Goal: Task Accomplishment & Management: Use online tool/utility

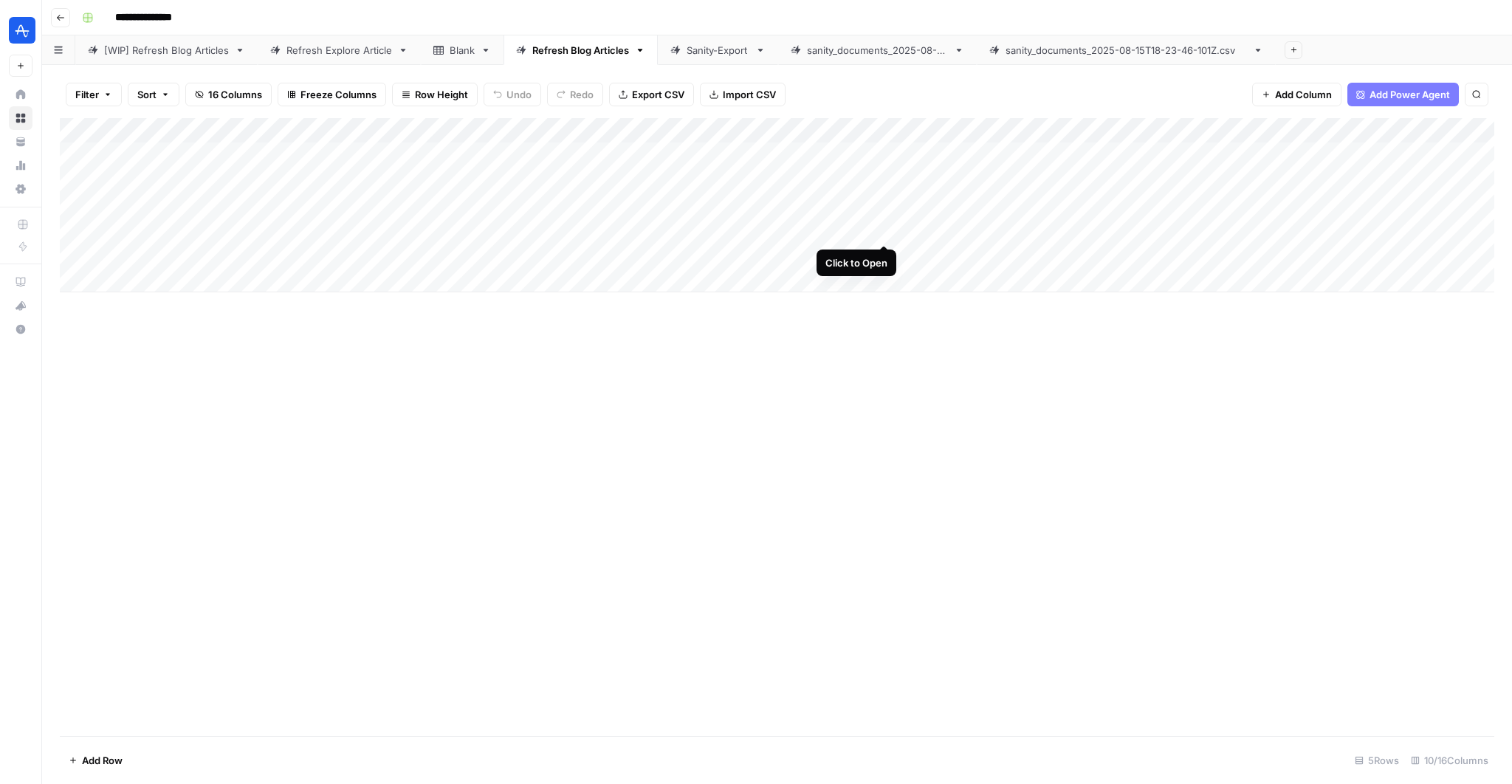
click at [883, 228] on div "Add Column" at bounding box center [777, 206] width 1434 height 174
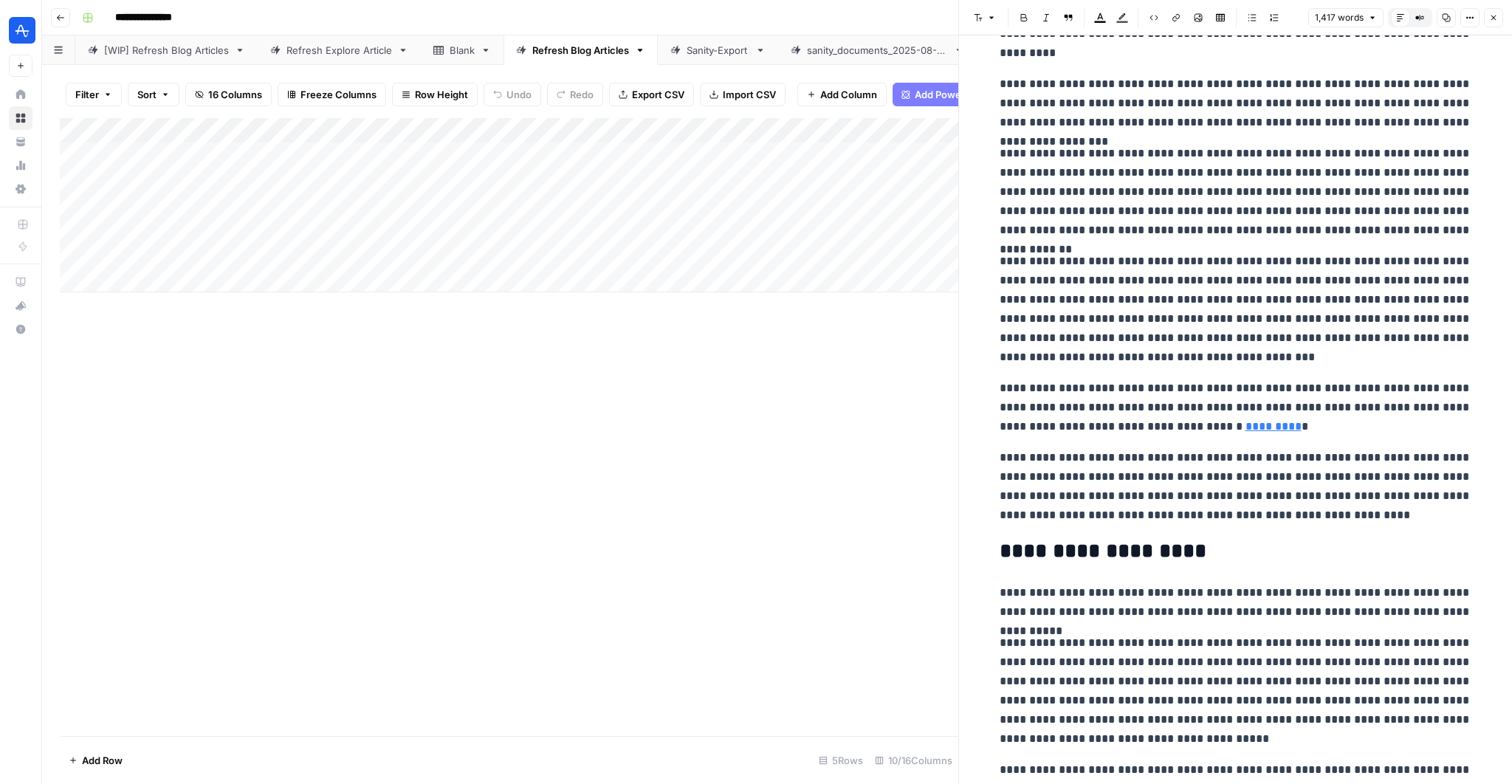
scroll to position [41, 0]
click at [610, 226] on div "Add Column" at bounding box center [509, 206] width 898 height 174
click at [512, 226] on div "Add Column" at bounding box center [509, 206] width 898 height 174
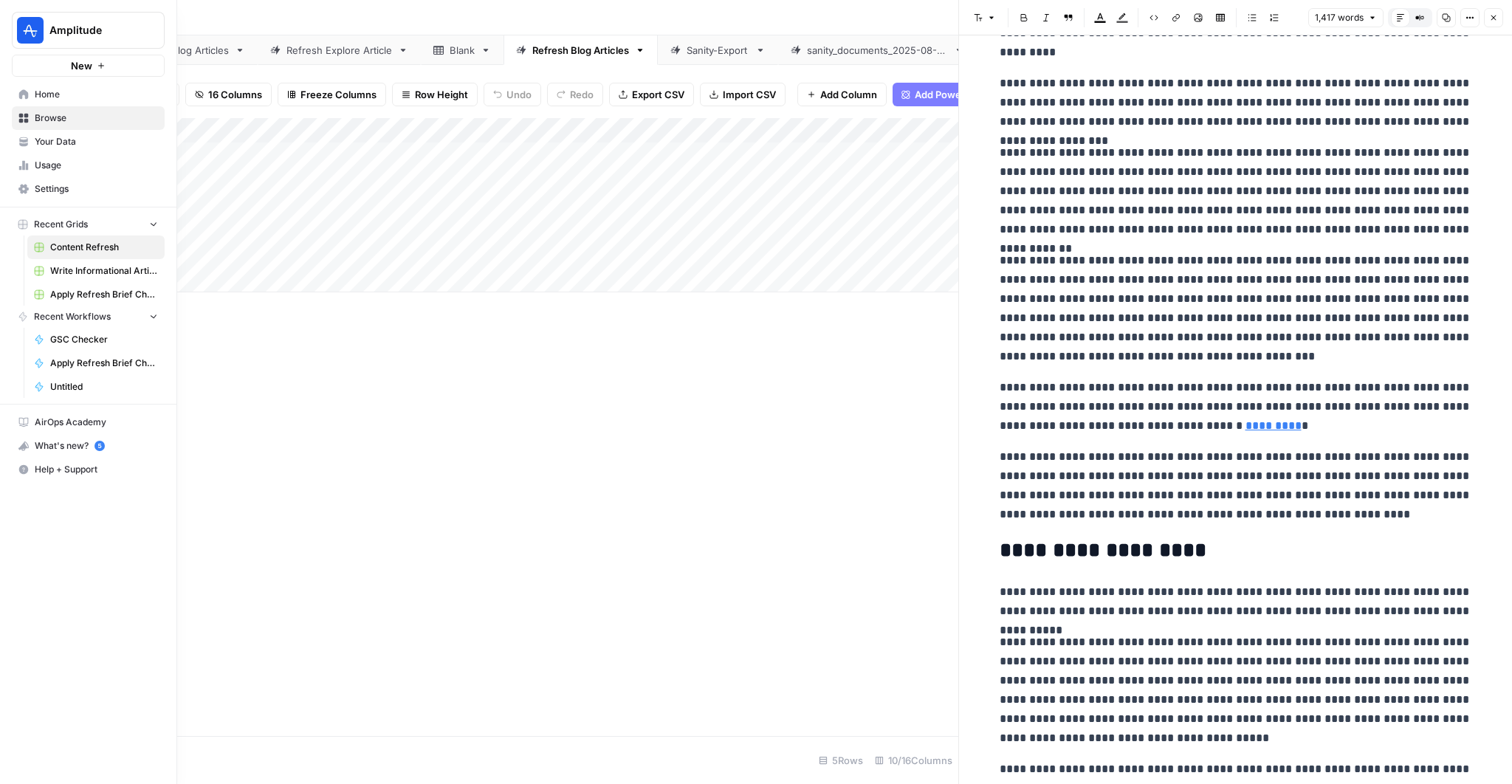
click at [53, 17] on button "Amplitude" at bounding box center [88, 30] width 153 height 37
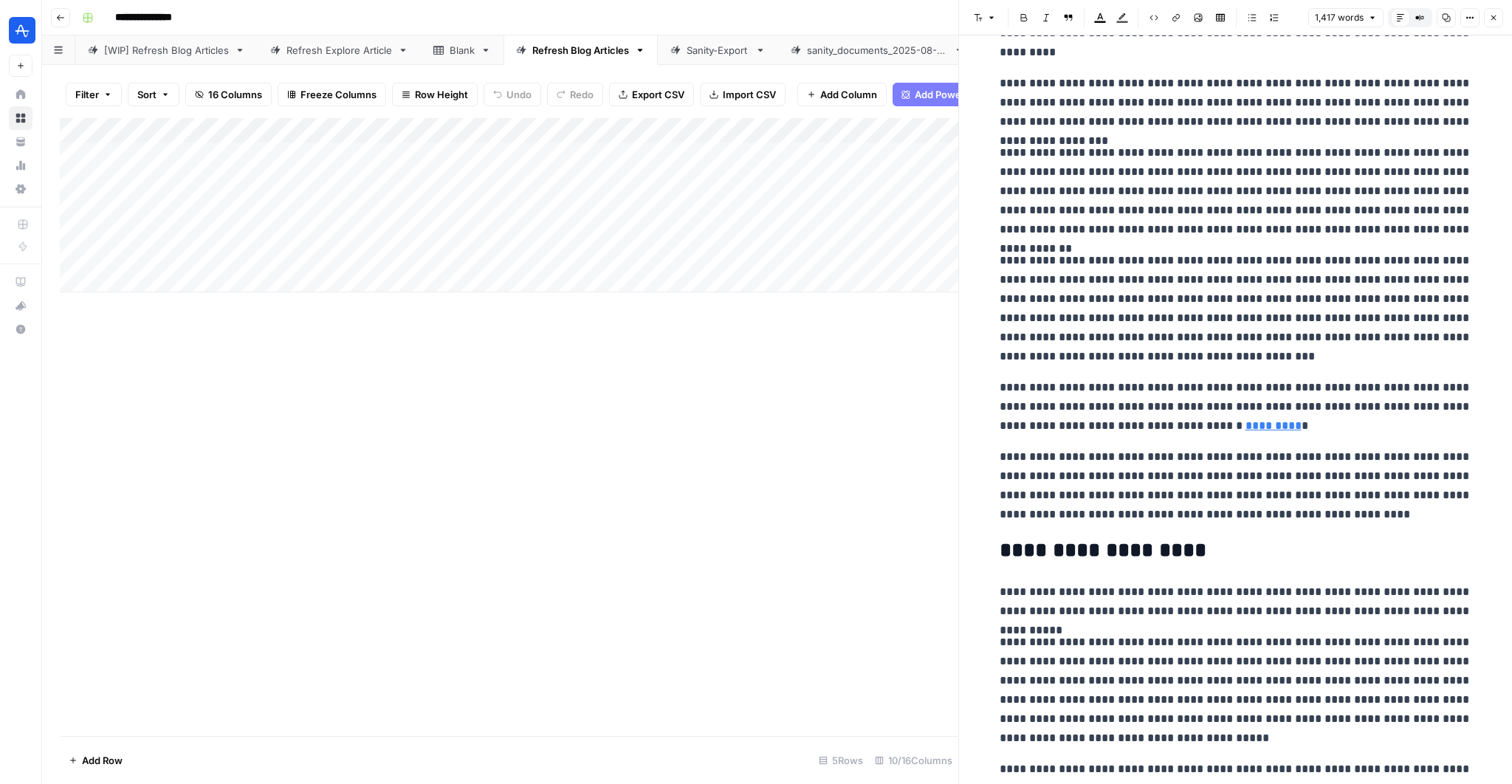
click at [67, 19] on button "Go back" at bounding box center [60, 17] width 19 height 19
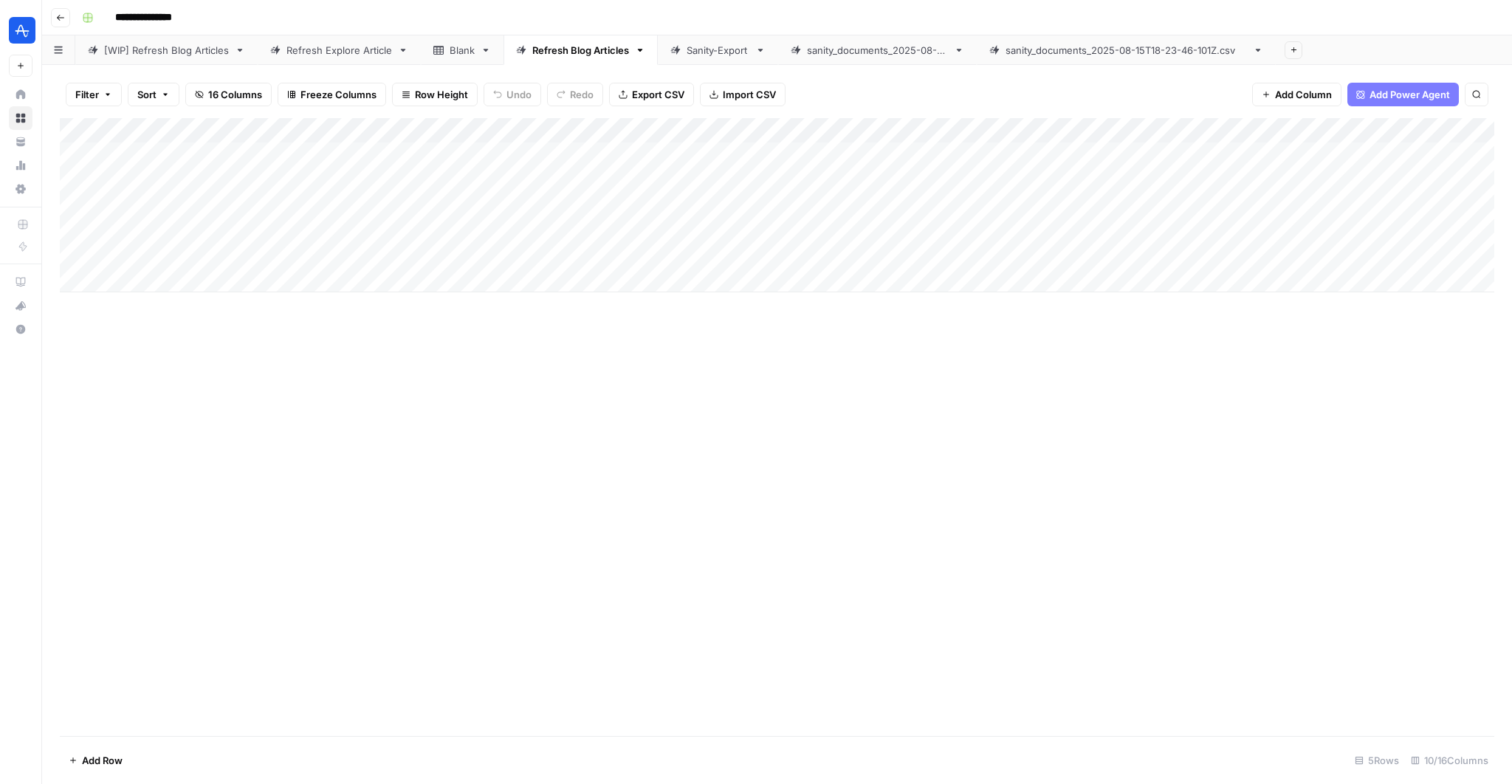
click at [58, 26] on header "**********" at bounding box center [776, 17] width 1469 height 36
click at [58, 21] on icon "button" at bounding box center [60, 17] width 9 height 9
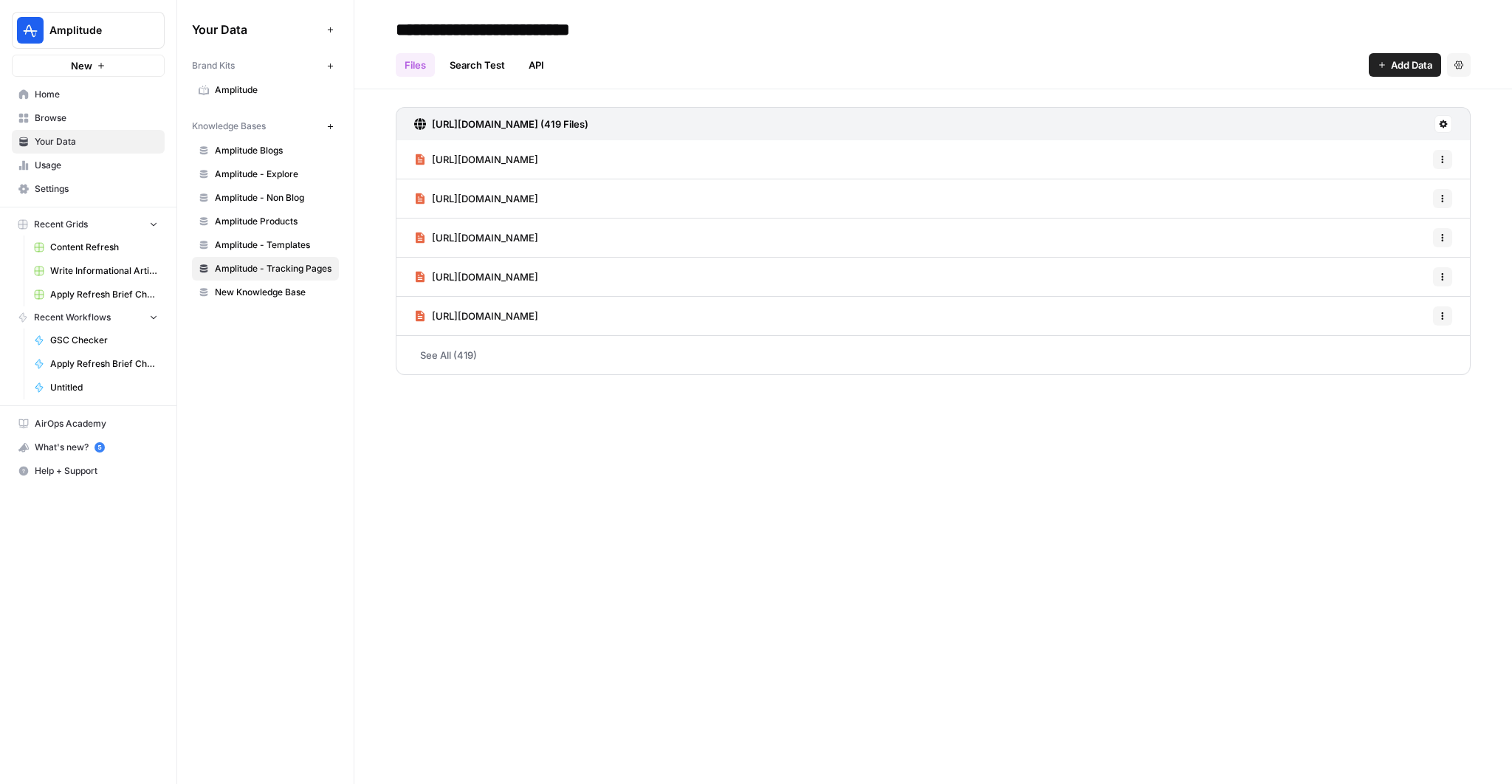
click at [69, 105] on link "Home" at bounding box center [88, 94] width 153 height 24
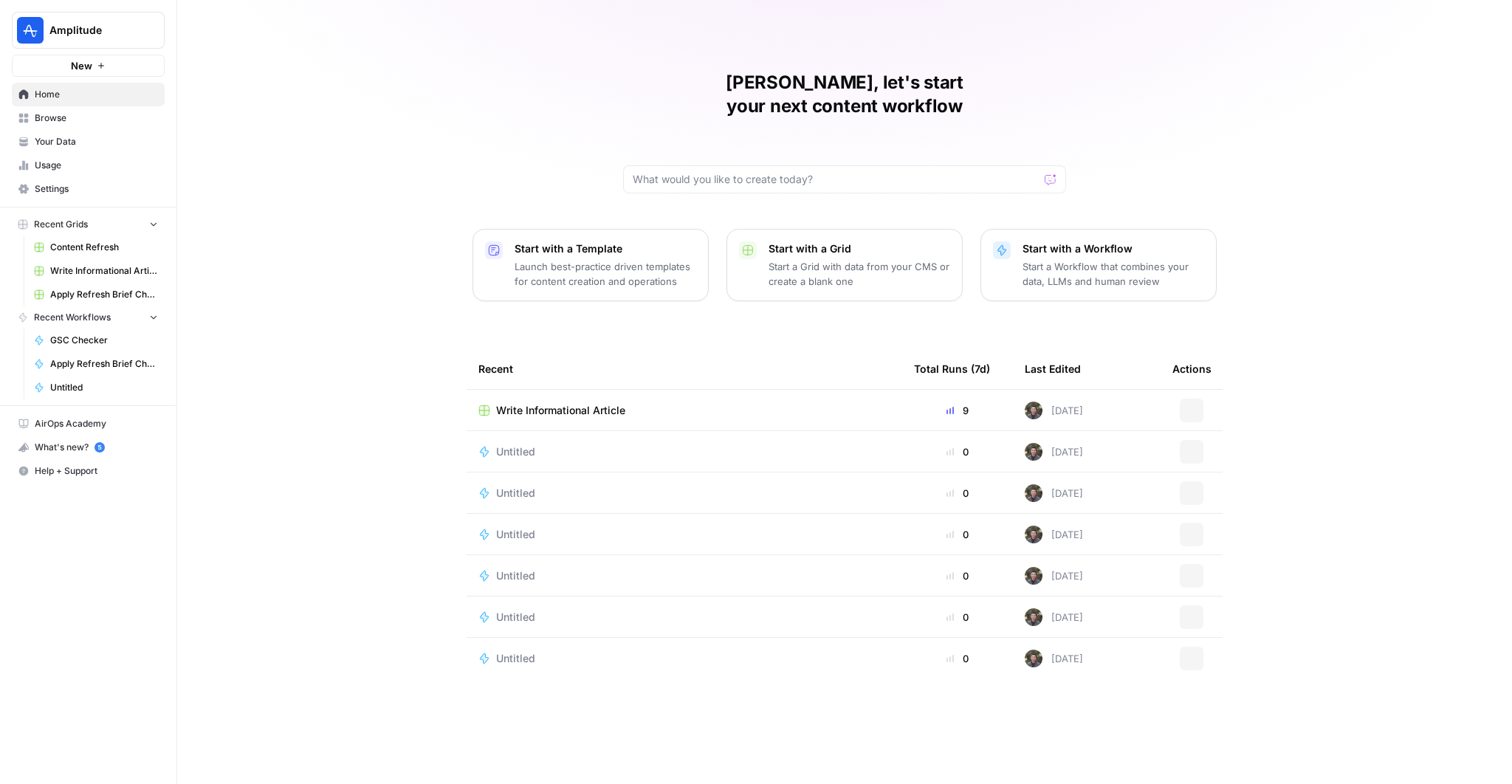
click at [65, 109] on link "Browse" at bounding box center [88, 118] width 153 height 24
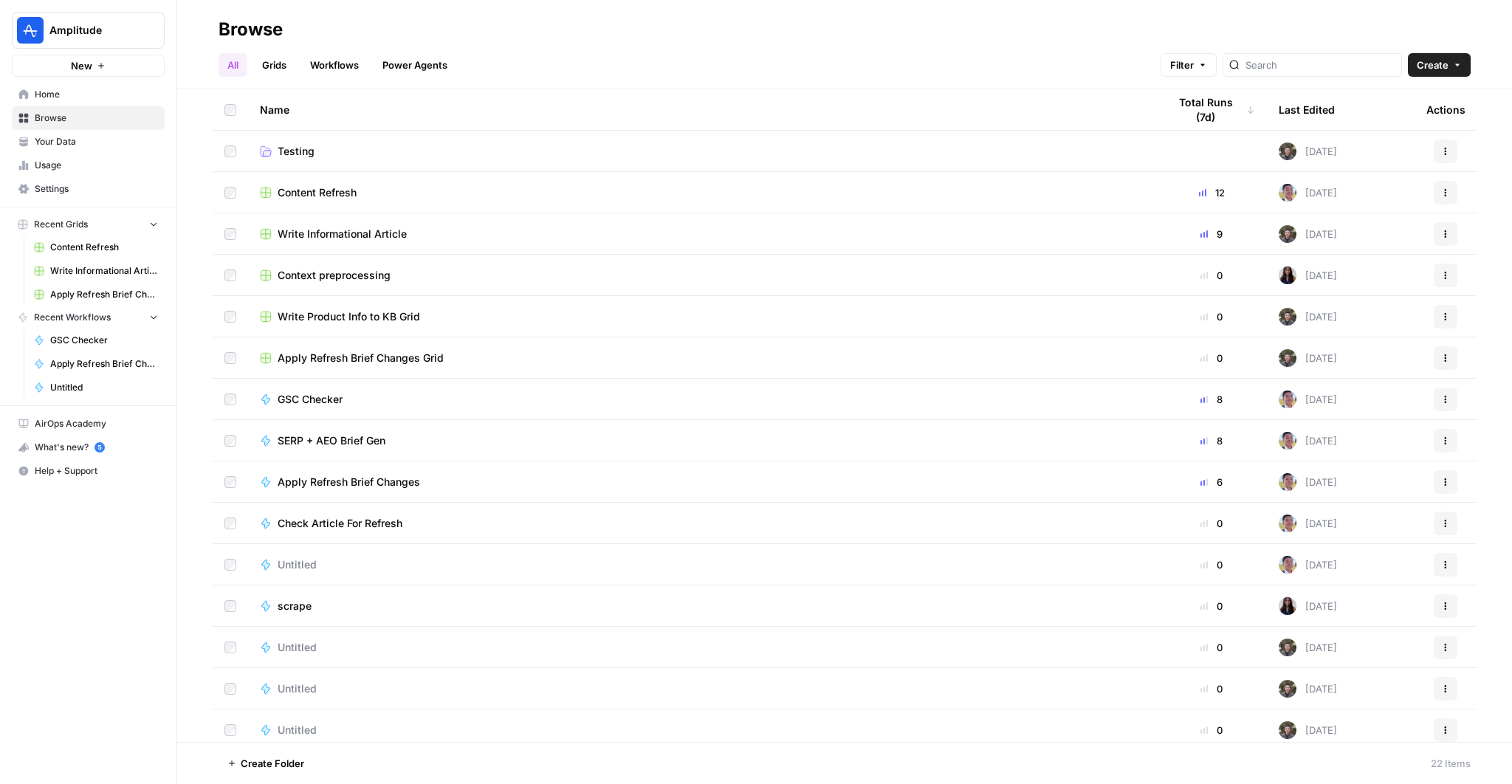
click at [370, 239] on span "Write Informational Article" at bounding box center [342, 233] width 129 height 15
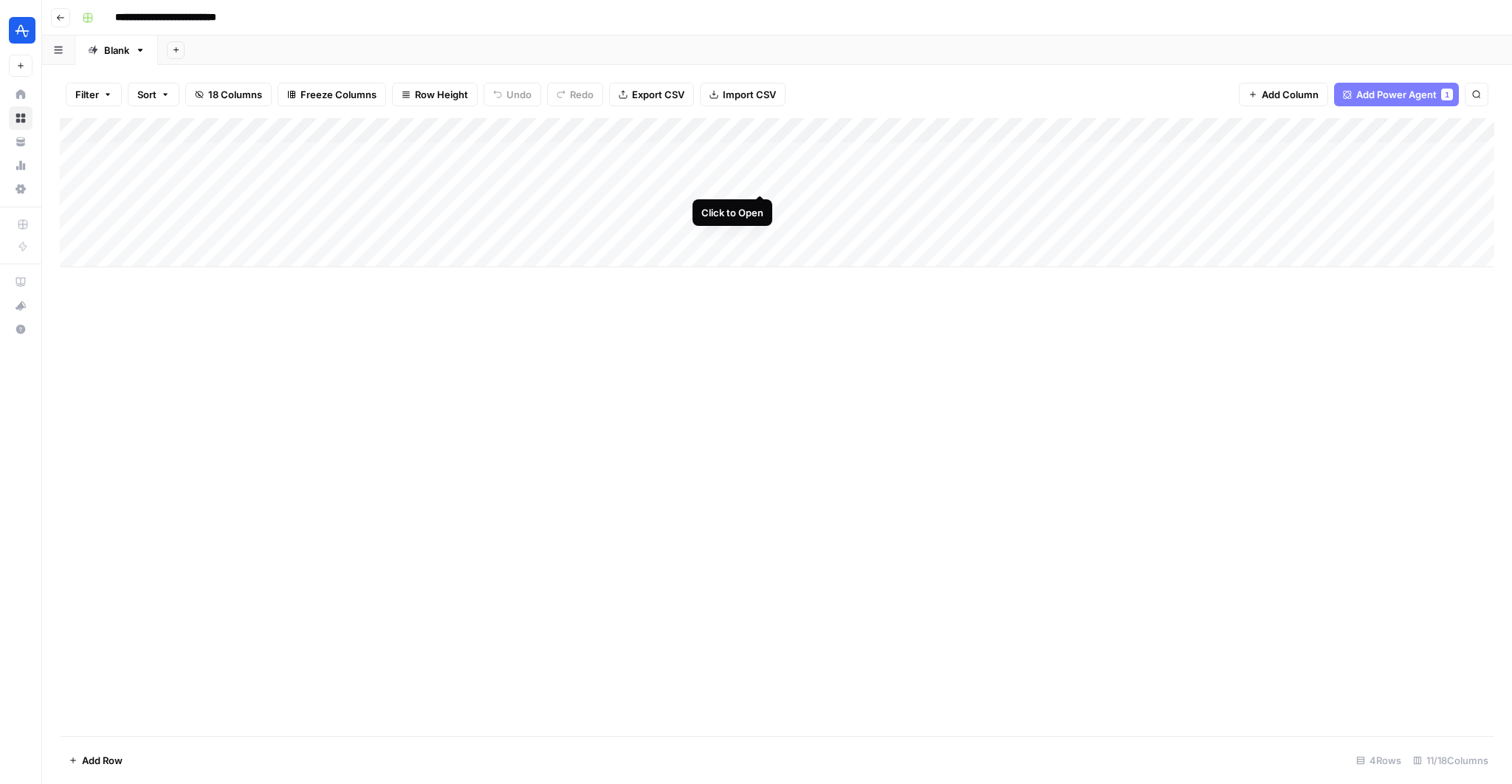
click at [756, 179] on div "Add Column" at bounding box center [777, 193] width 1434 height 149
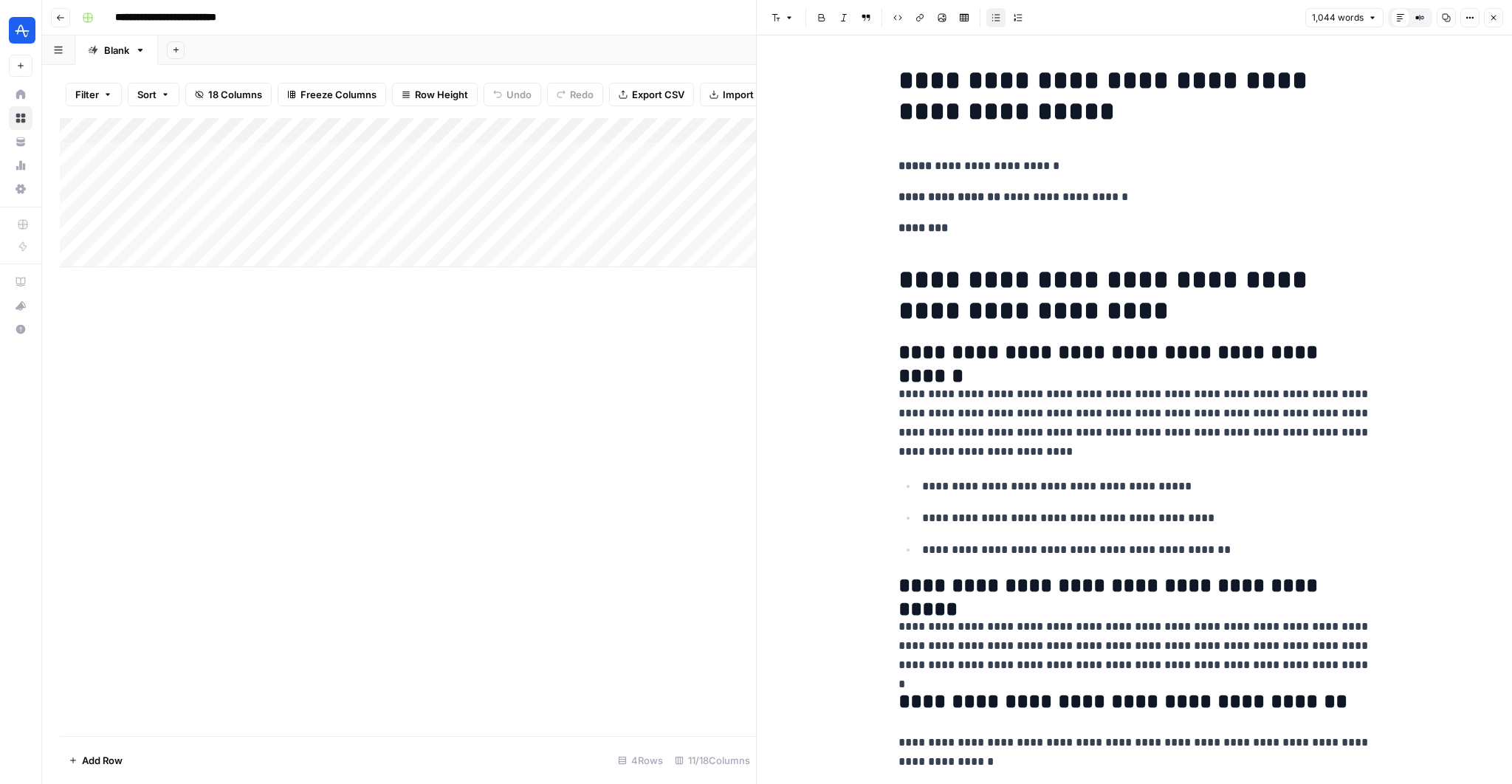
click at [1488, 16] on icon "button" at bounding box center [1493, 17] width 9 height 9
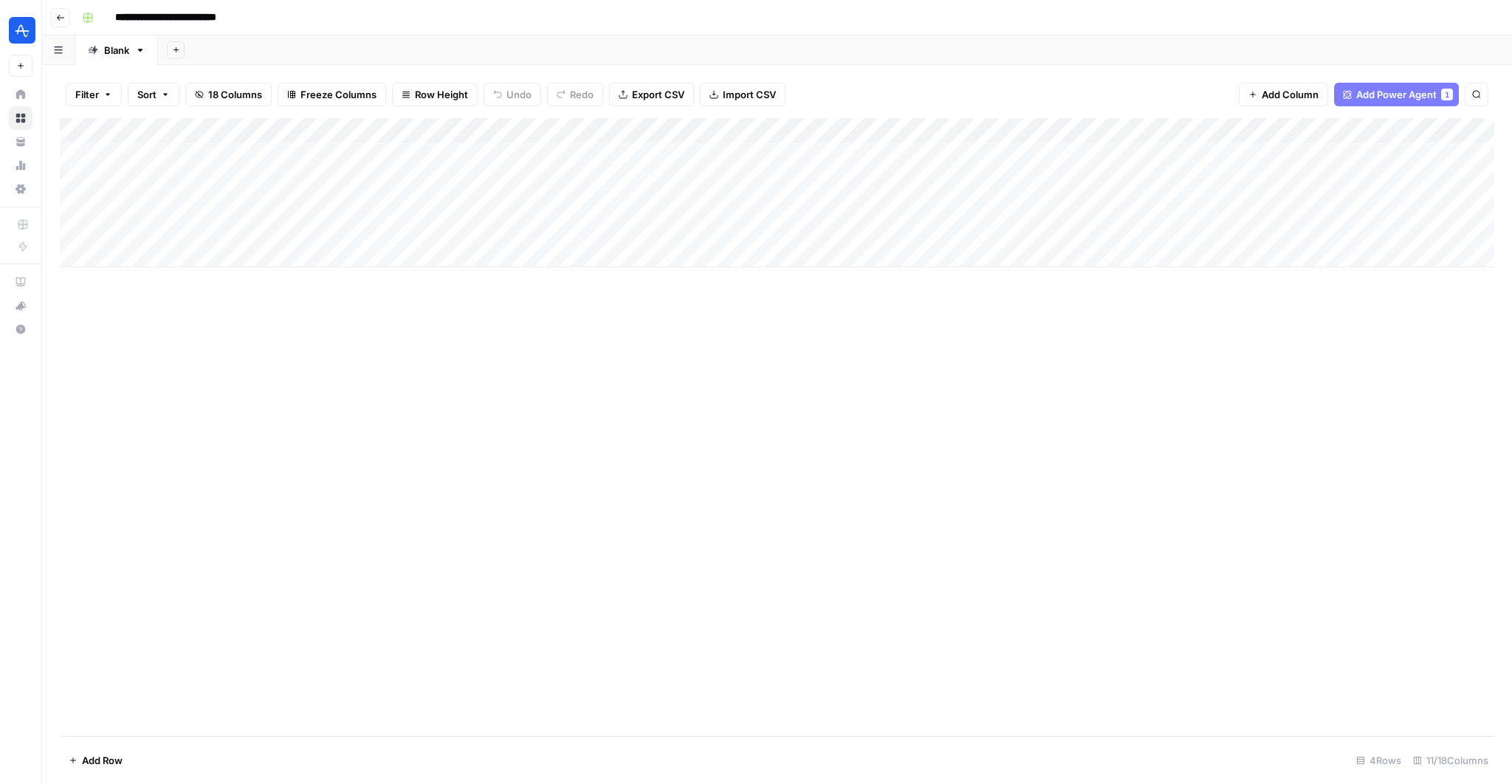
click at [895, 178] on div "Add Column" at bounding box center [777, 193] width 1434 height 149
click at [759, 206] on div "Add Column" at bounding box center [777, 193] width 1434 height 149
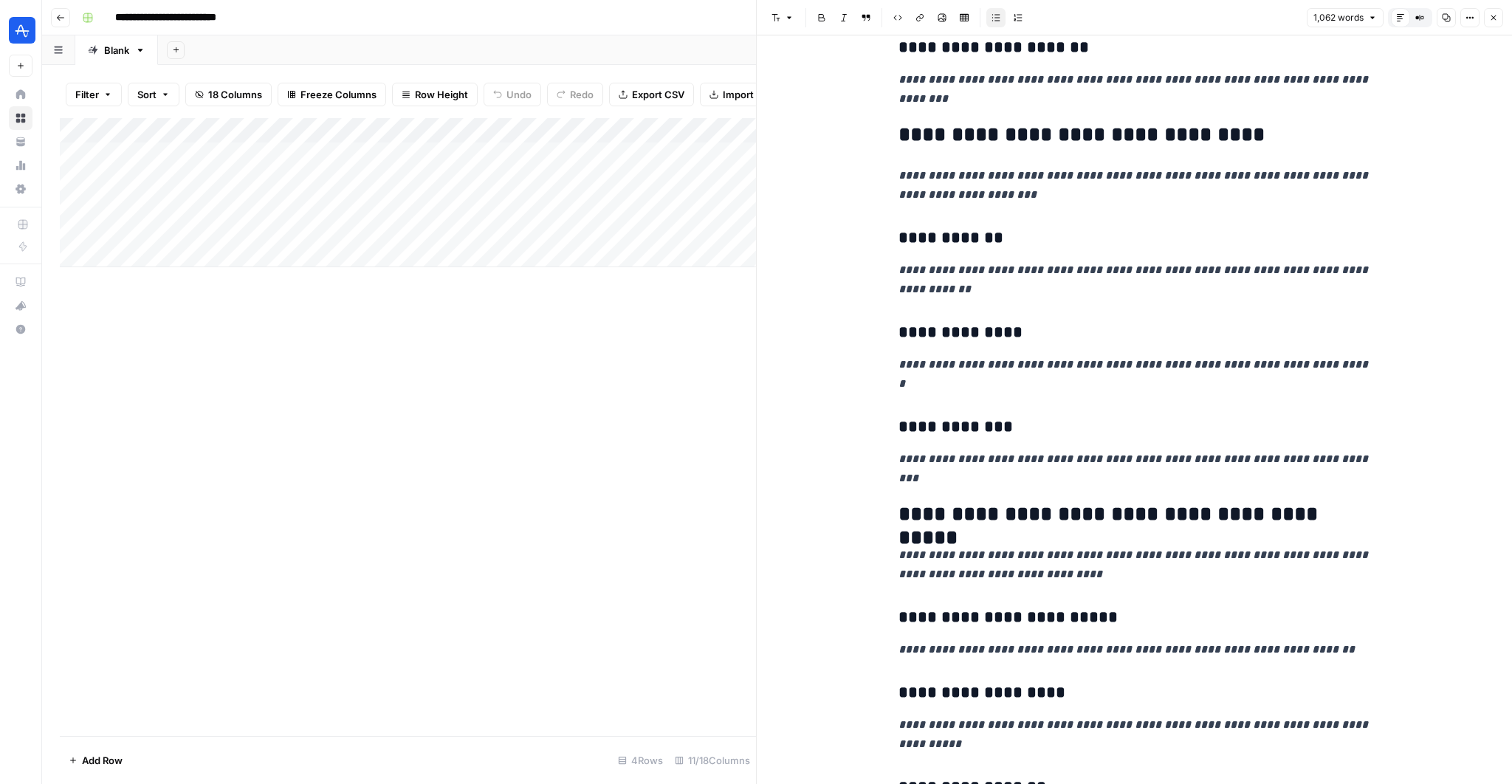
scroll to position [2429, 0]
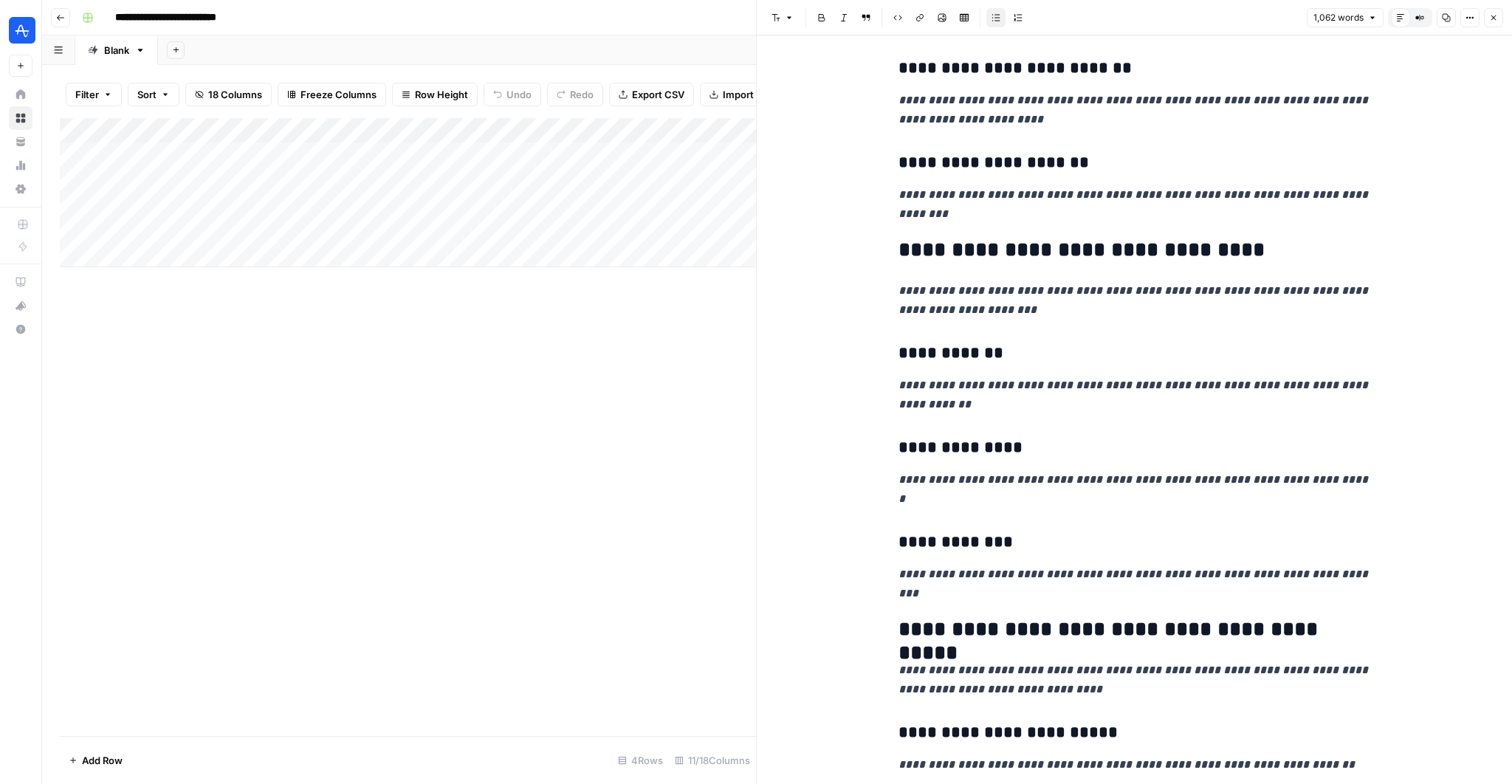
click at [551, 373] on div "Add Column" at bounding box center [408, 427] width 696 height 618
click at [1498, 17] on button "Close" at bounding box center [1493, 17] width 19 height 19
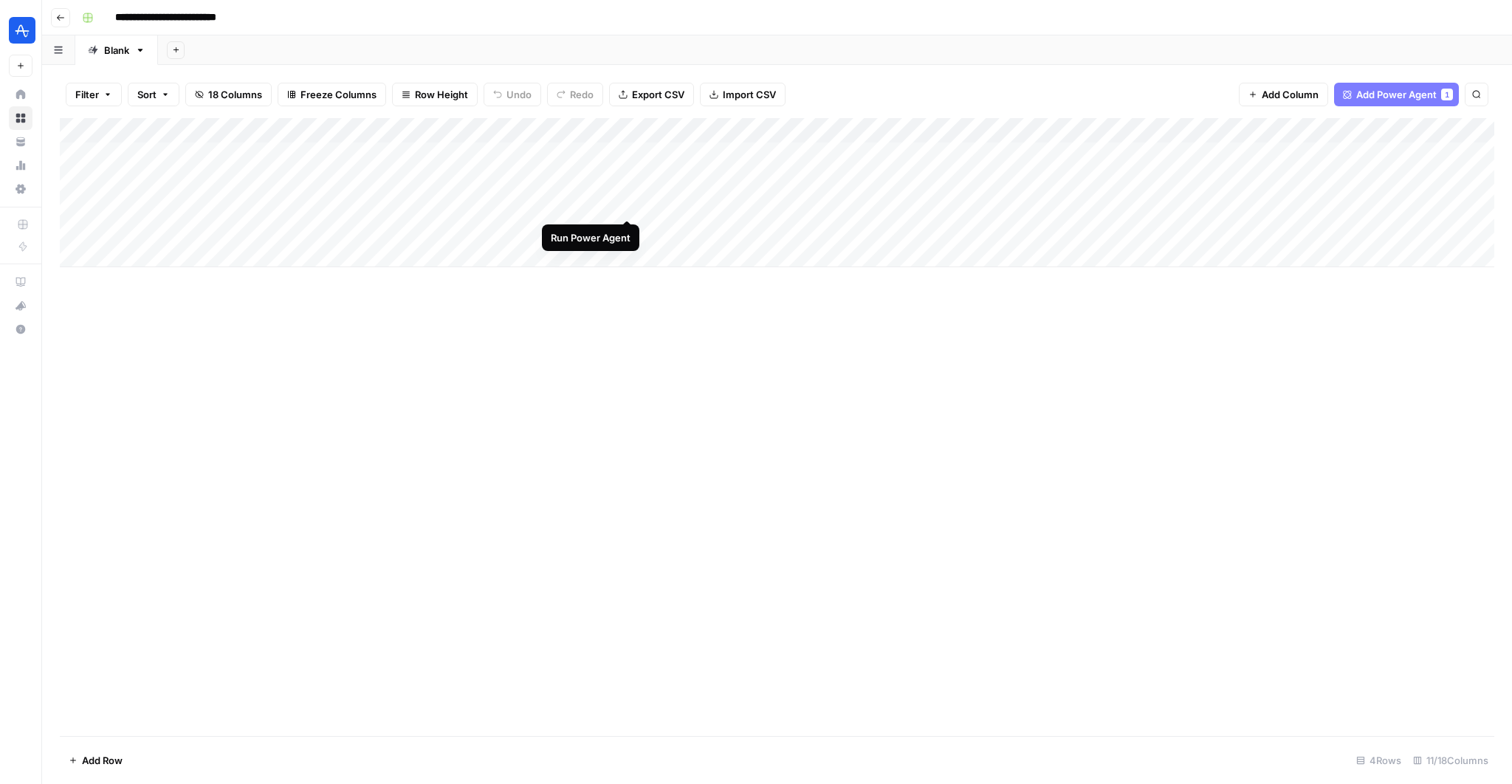
click at [626, 205] on div "Add Column" at bounding box center [777, 193] width 1434 height 149
click at [630, 229] on div "Add Column" at bounding box center [777, 193] width 1434 height 149
click at [631, 196] on div "Add Column" at bounding box center [777, 193] width 1434 height 149
click at [627, 204] on div "Add Column" at bounding box center [777, 193] width 1434 height 149
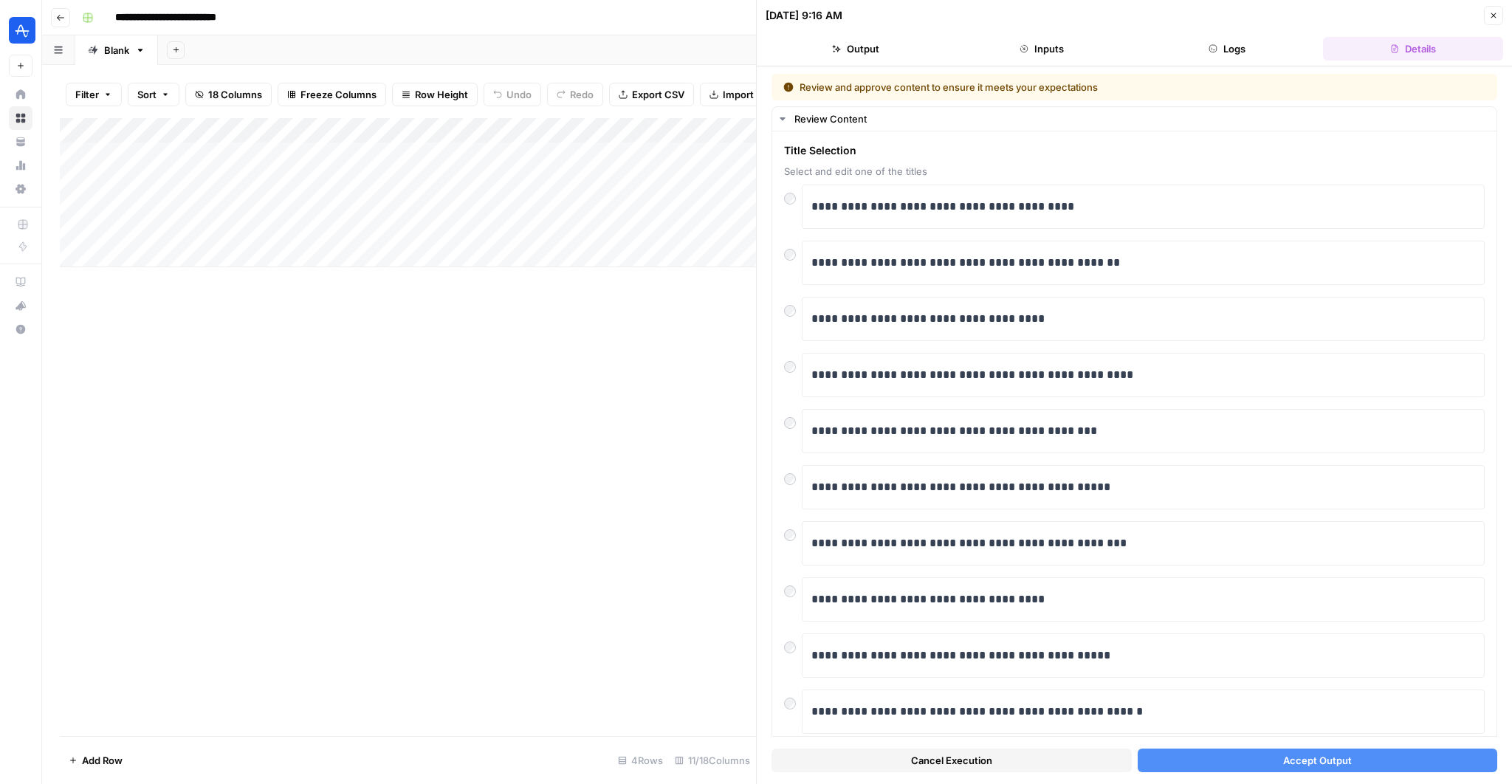
click at [1237, 761] on button "Accept Output" at bounding box center [1317, 760] width 360 height 24
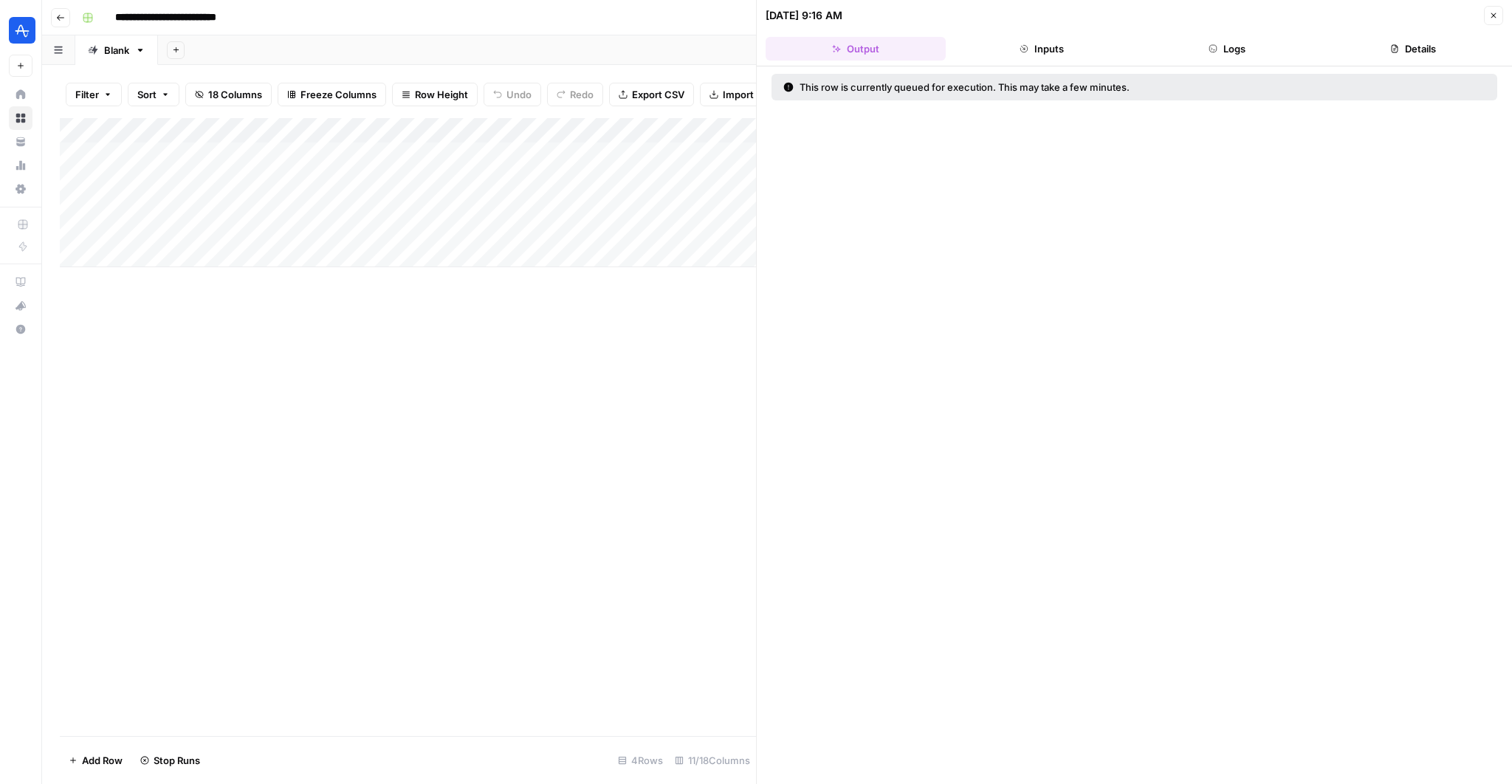
click at [528, 230] on div "Add Column" at bounding box center [408, 193] width 696 height 149
click at [617, 230] on div "Add Column" at bounding box center [408, 193] width 696 height 149
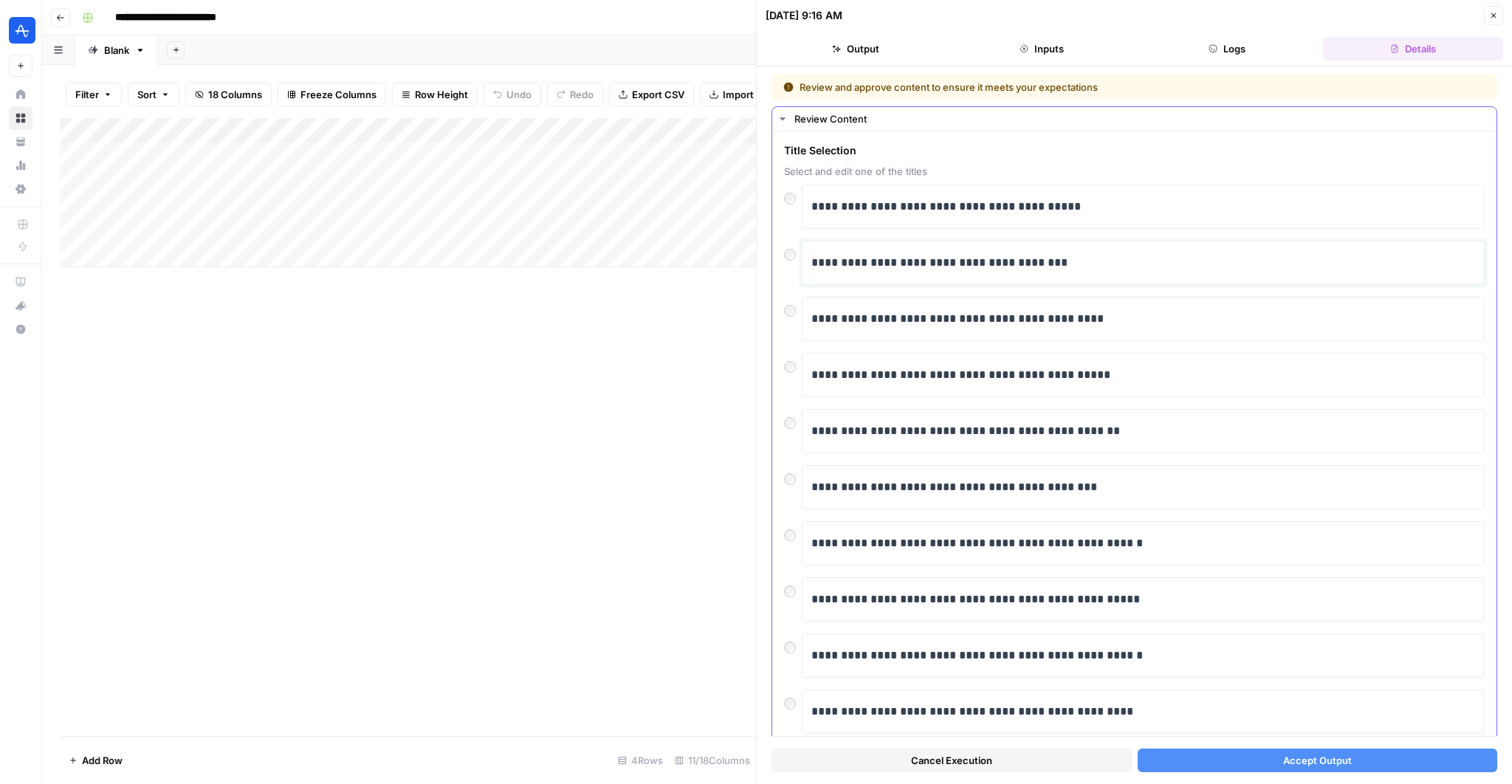
click at [972, 272] on div "**********" at bounding box center [1142, 263] width 663 height 31
click at [790, 261] on div "**********" at bounding box center [1135, 262] width 701 height 44
click at [1265, 754] on button "Accept Output" at bounding box center [1317, 760] width 360 height 24
